Goal: Task Accomplishment & Management: Manage account settings

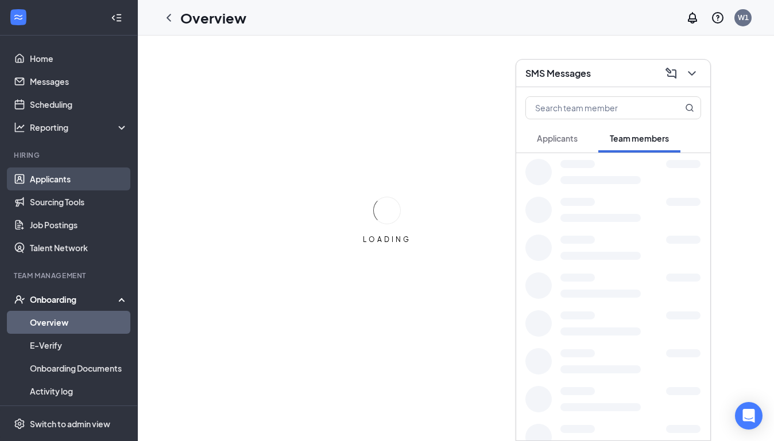
click at [47, 177] on link "Applicants" at bounding box center [79, 179] width 98 height 23
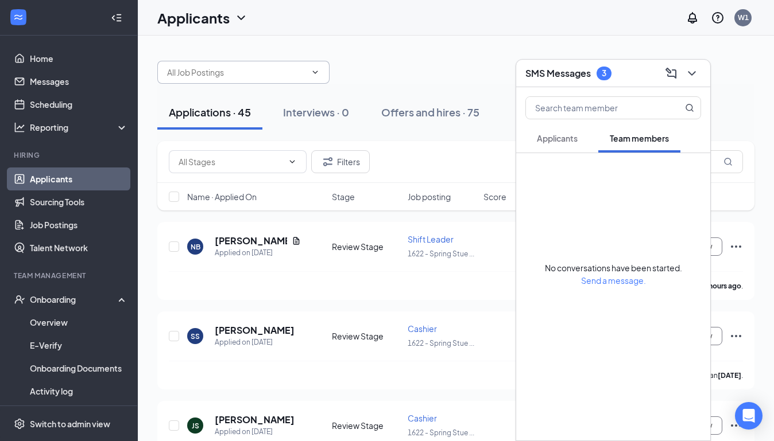
click at [316, 71] on icon "ChevronDown" at bounding box center [315, 72] width 9 height 9
drag, startPoint x: 316, startPoint y: 71, endPoint x: 168, endPoint y: 68, distance: 147.6
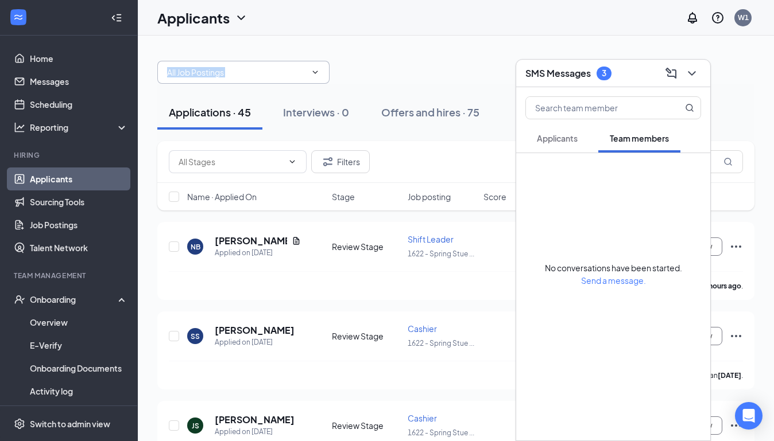
click at [168, 68] on span at bounding box center [243, 72] width 172 height 23
click at [239, 19] on icon "ChevronDown" at bounding box center [241, 18] width 14 height 14
click at [212, 48] on link "Applicants" at bounding box center [226, 49] width 124 height 11
click at [697, 69] on icon "ChevronDown" at bounding box center [692, 74] width 14 height 14
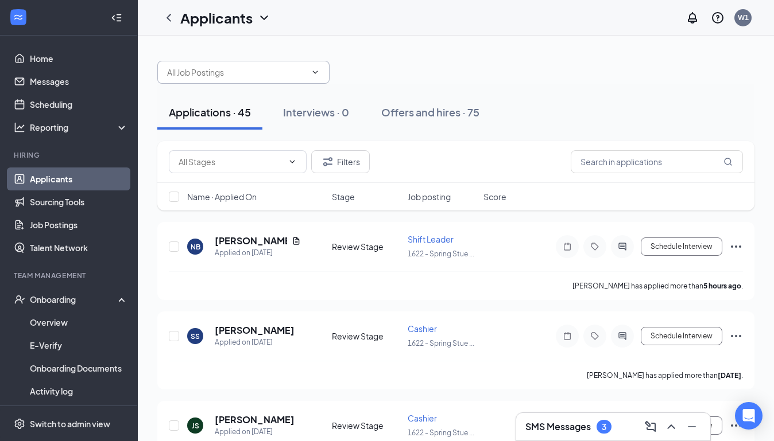
click at [317, 72] on icon "ChevronDown" at bounding box center [315, 72] width 5 height 3
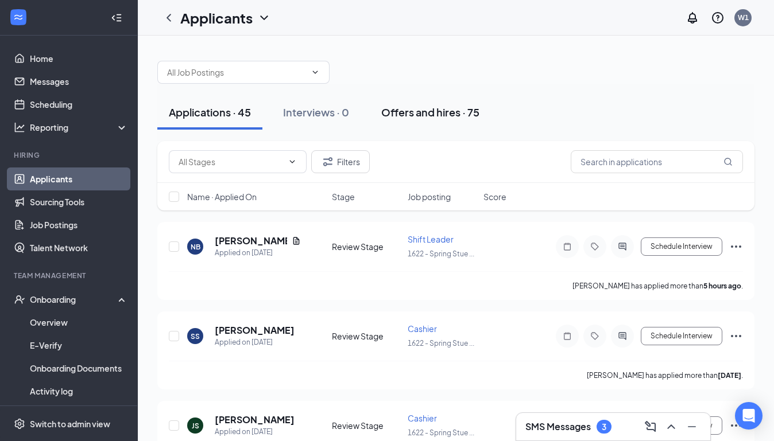
click at [448, 111] on div "Offers and hires · 75" at bounding box center [430, 112] width 98 height 14
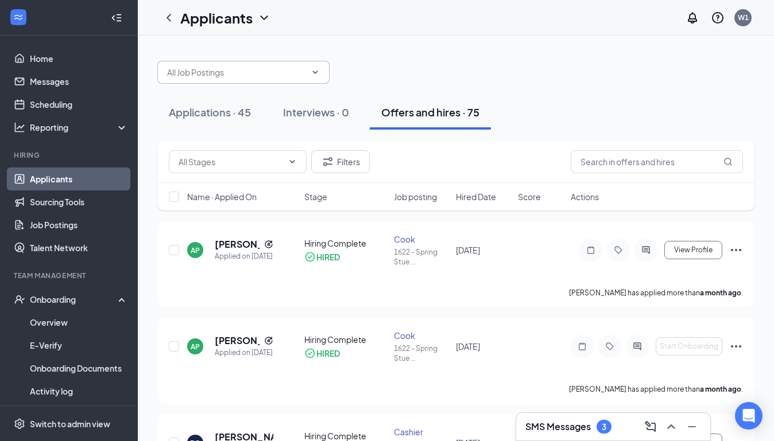
click at [317, 73] on icon "ChevronDown" at bounding box center [315, 72] width 9 height 9
drag, startPoint x: 724, startPoint y: 156, endPoint x: 735, endPoint y: 254, distance: 98.2
click at [735, 254] on icon "Ellipses" at bounding box center [736, 250] width 14 height 14
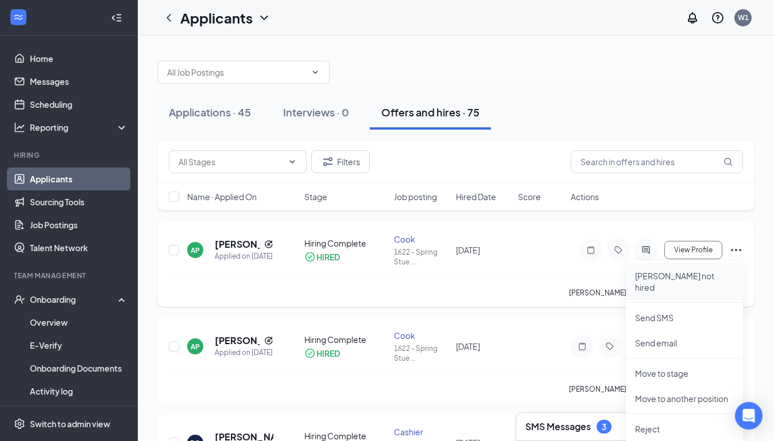
click at [698, 276] on p "[PERSON_NAME] not hired" at bounding box center [684, 281] width 99 height 23
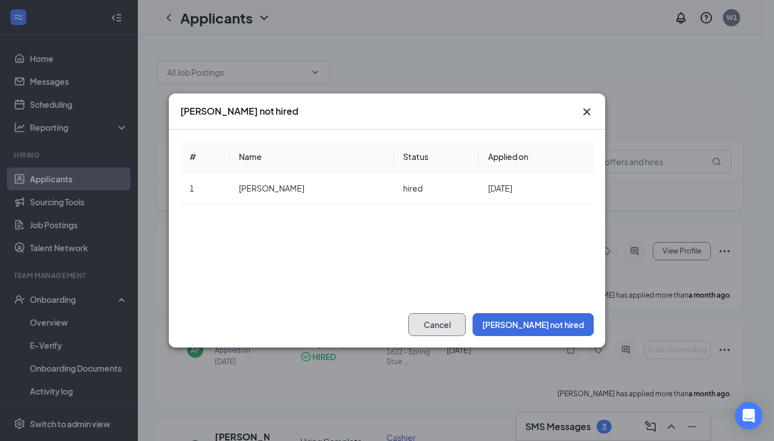
click at [466, 321] on button "Cancel" at bounding box center [436, 324] width 57 height 23
